Goal: Find contact information: Find contact information

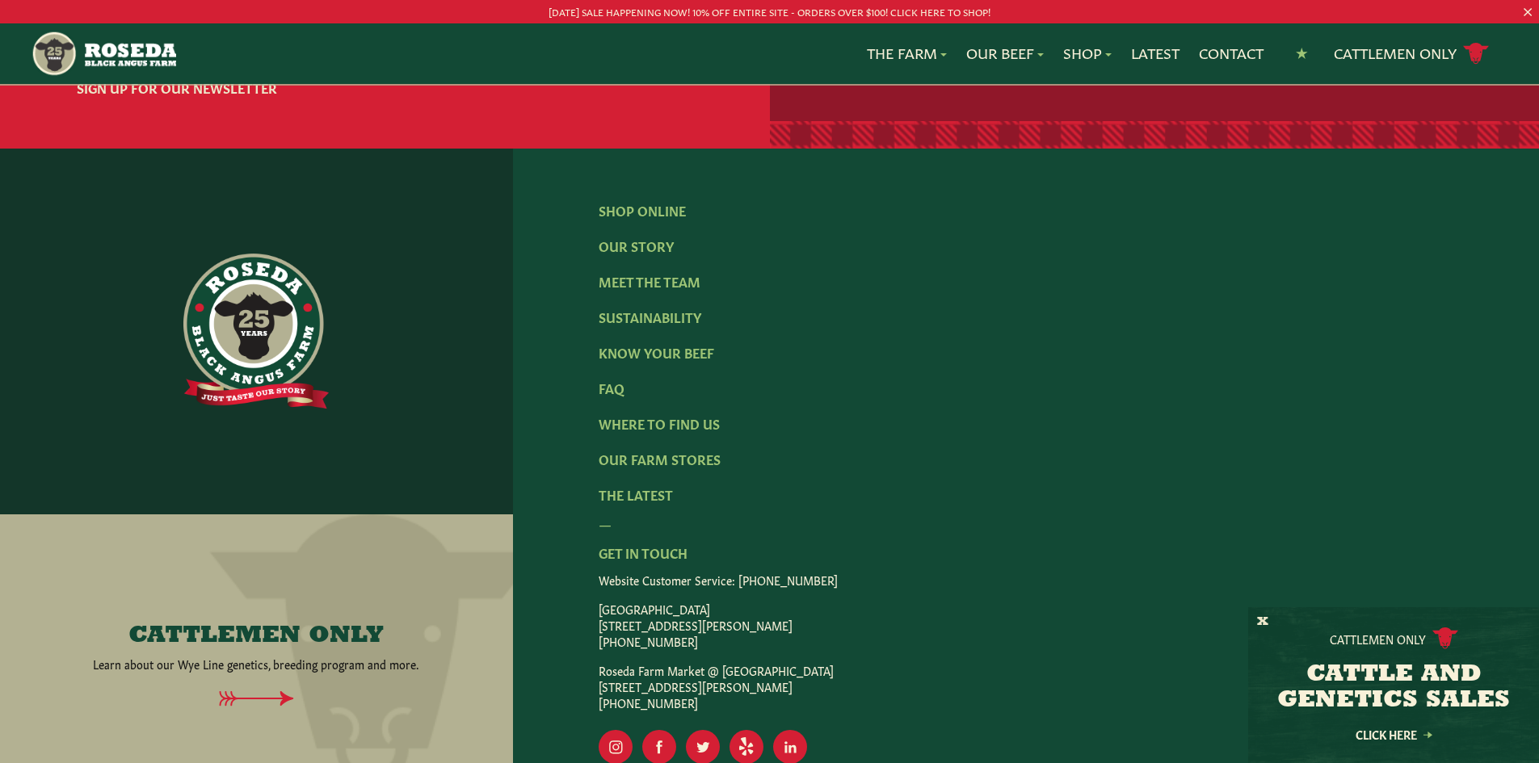
scroll to position [2625, 0]
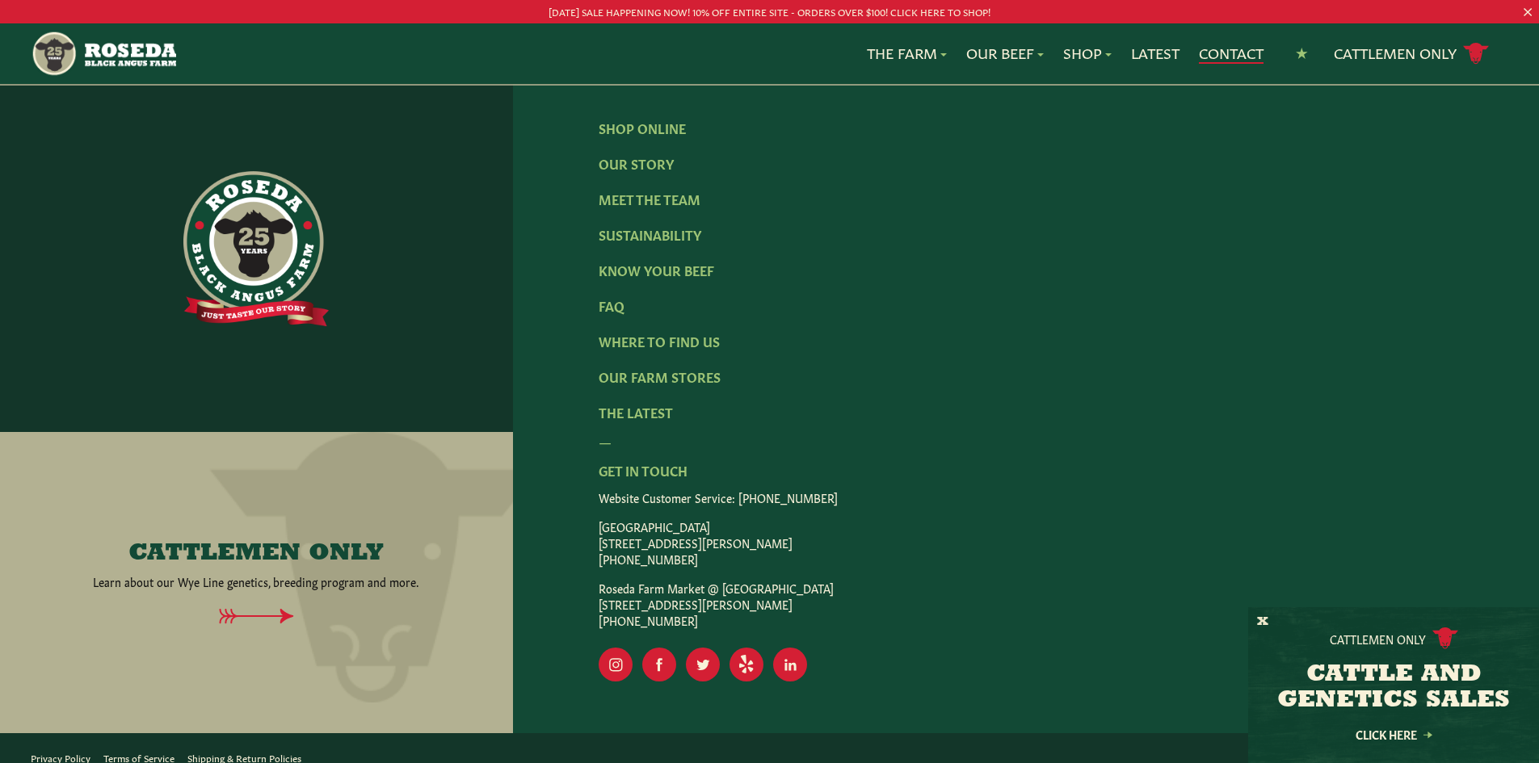
click at [1208, 53] on link "Contact" at bounding box center [1231, 53] width 65 height 21
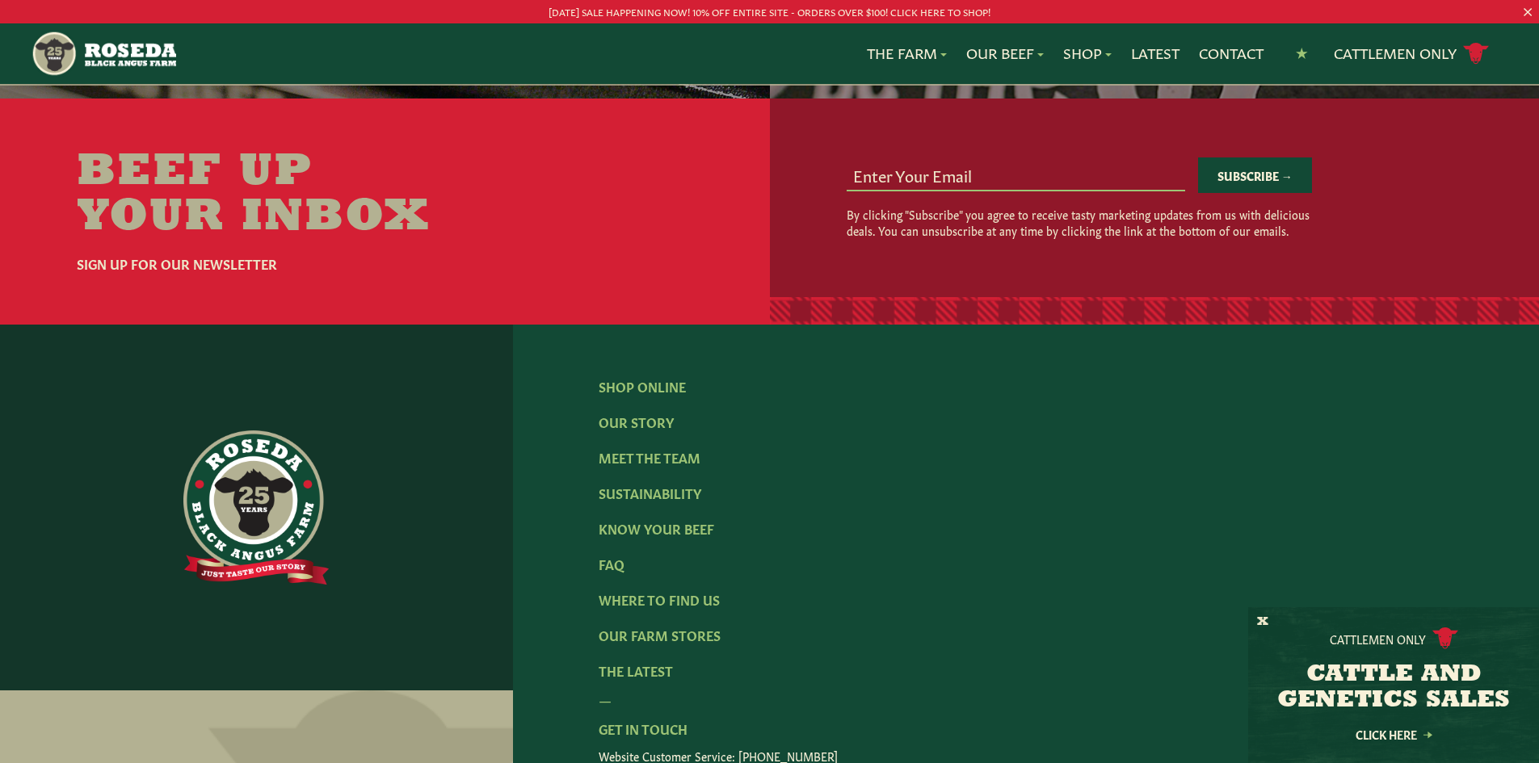
scroll to position [1430, 0]
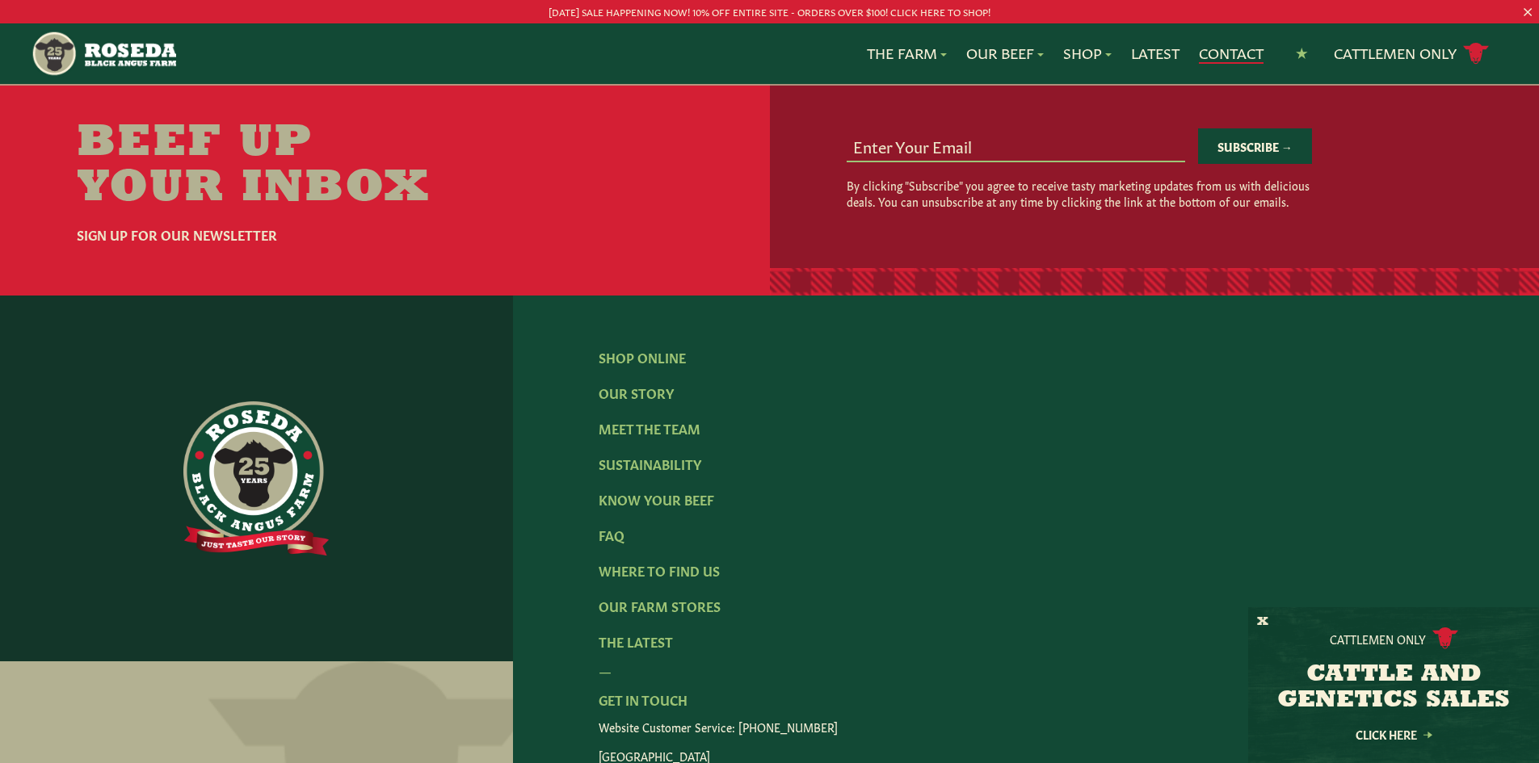
click at [1237, 51] on link "Contact" at bounding box center [1231, 53] width 65 height 21
click at [216, 465] on img at bounding box center [255, 478] width 145 height 155
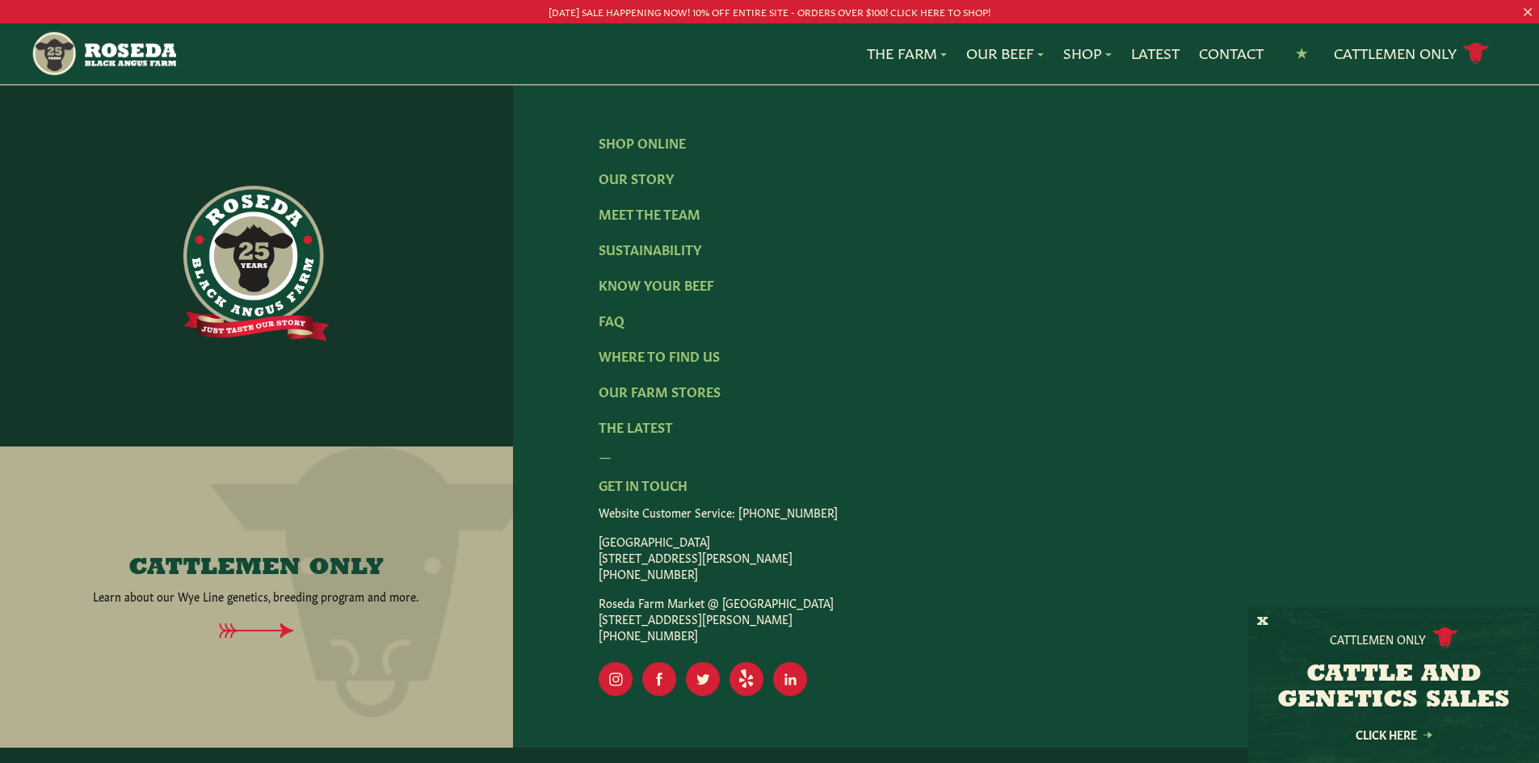
scroll to position [2625, 0]
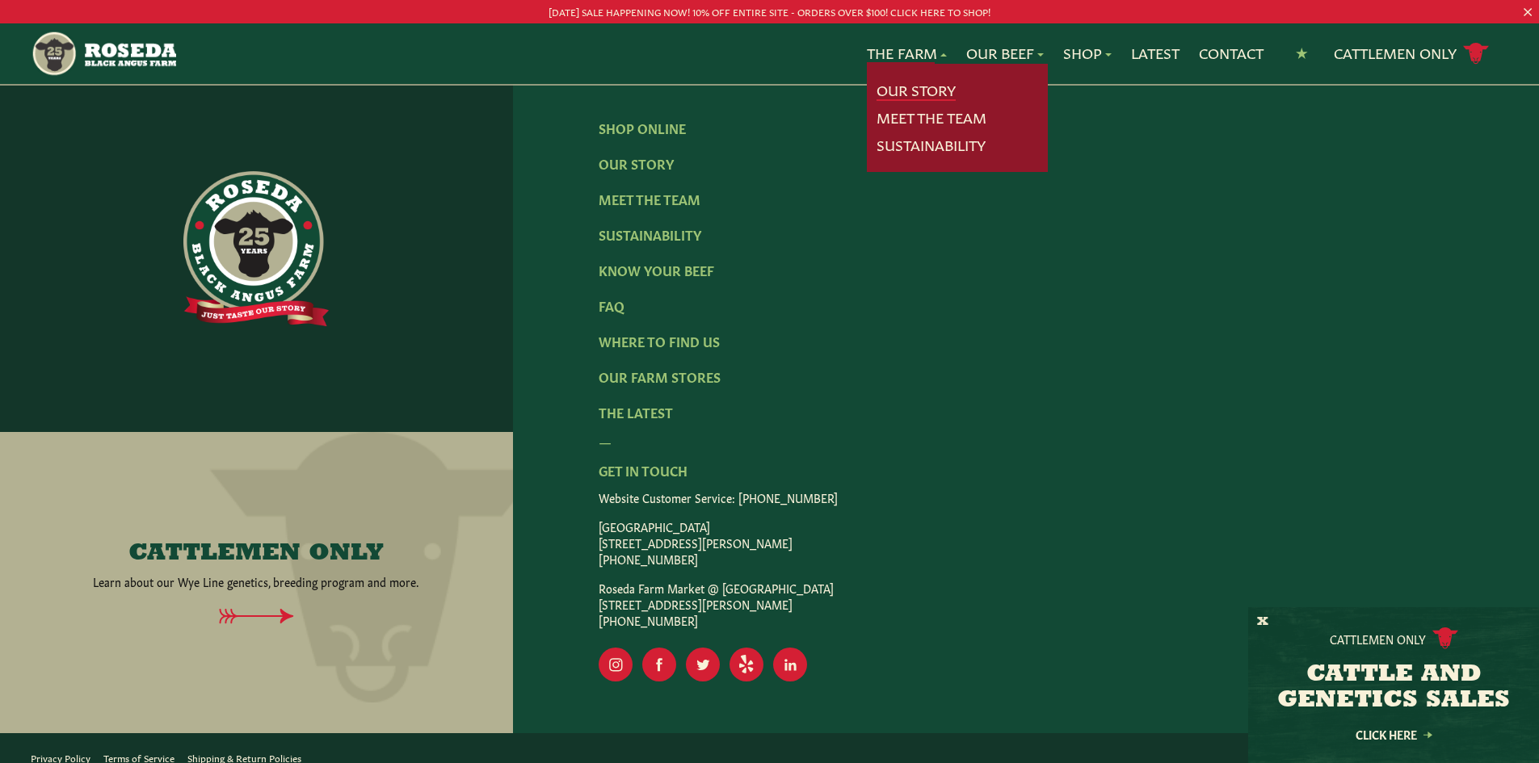
click at [880, 98] on link "Our Story" at bounding box center [915, 90] width 79 height 21
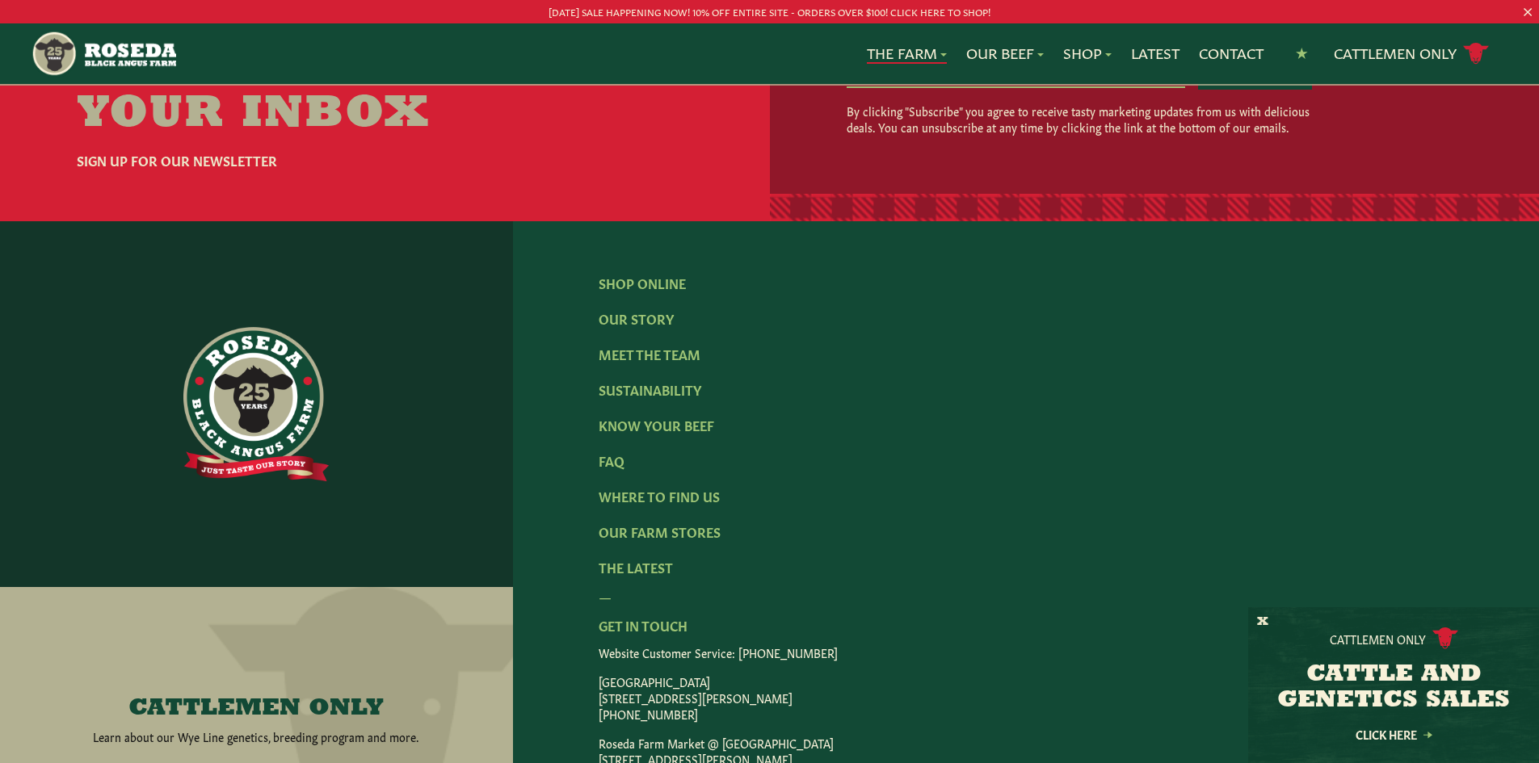
scroll to position [5026, 0]
